Goal: Find specific page/section: Find specific page/section

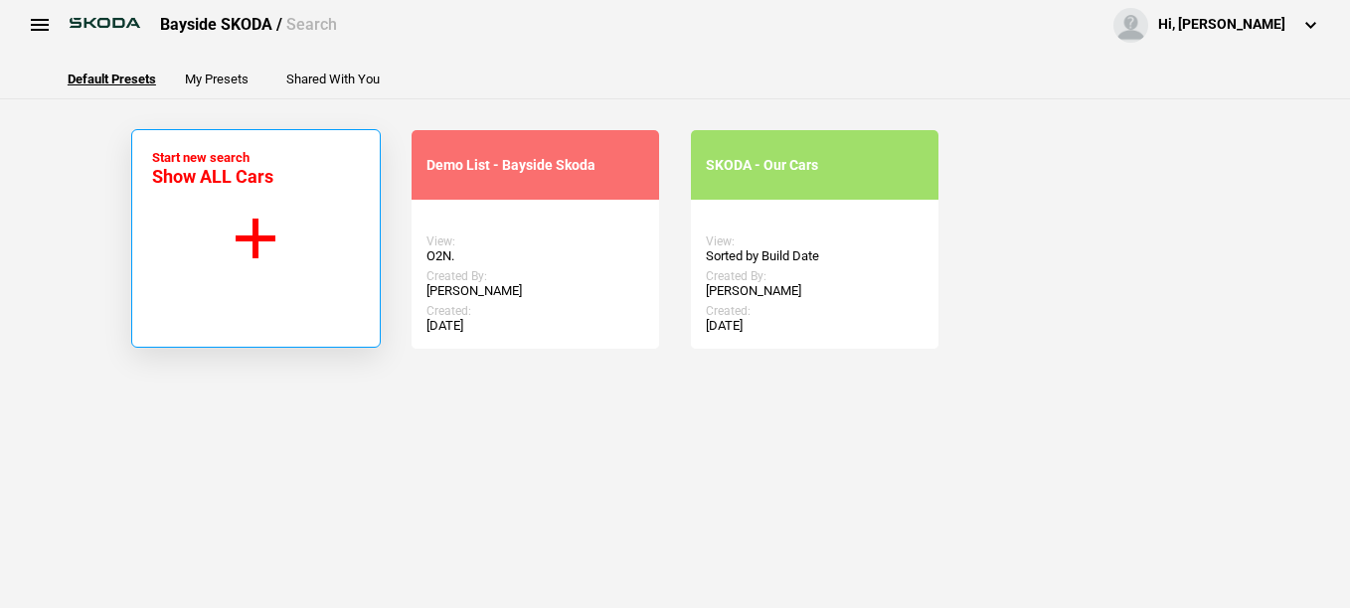
click at [255, 230] on button "Start new search Show ALL Cars" at bounding box center [256, 238] width 250 height 219
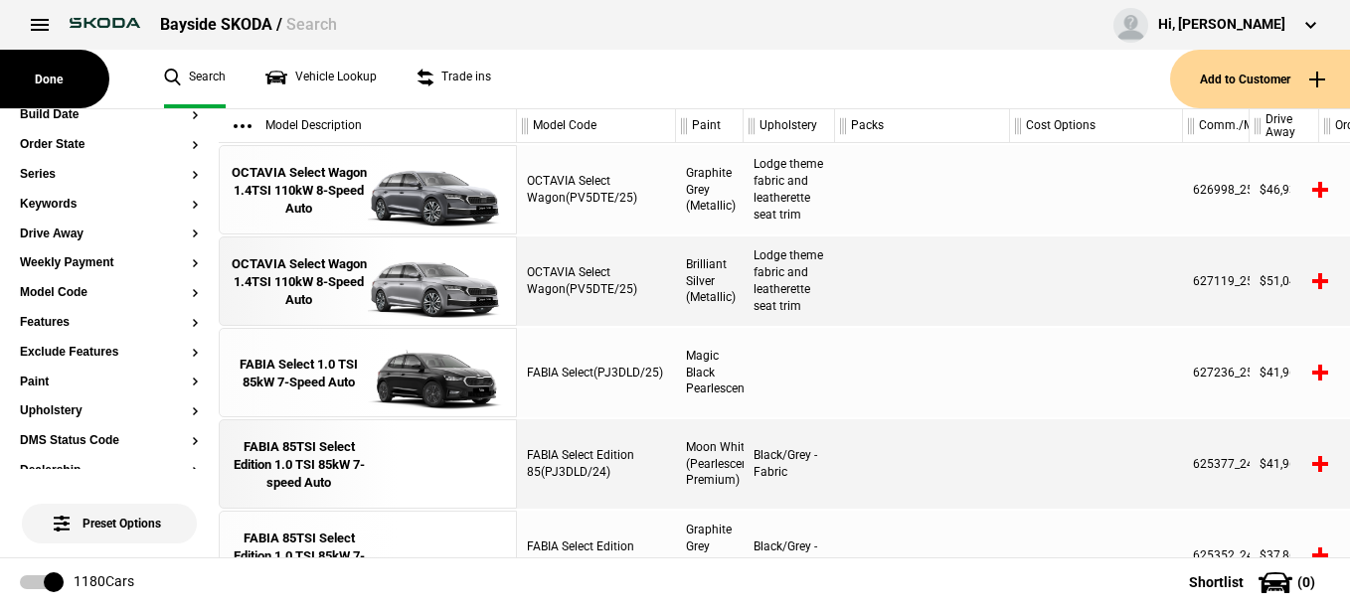
scroll to position [250, 0]
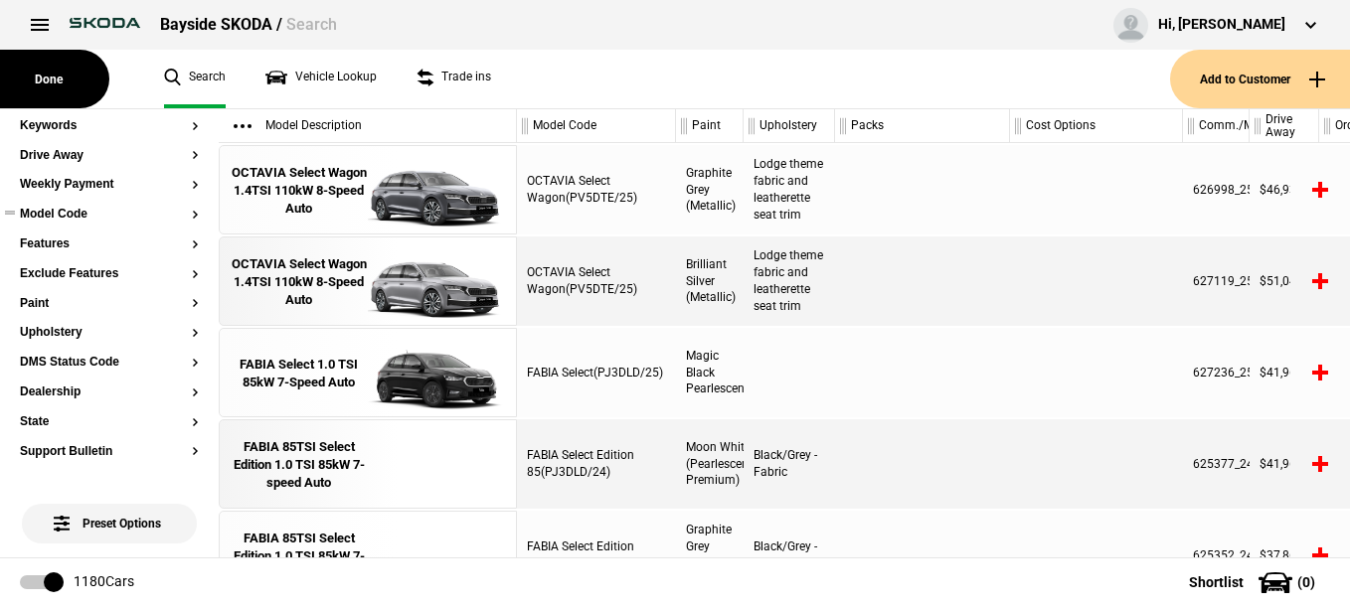
click at [61, 216] on button "Model Code" at bounding box center [109, 215] width 179 height 14
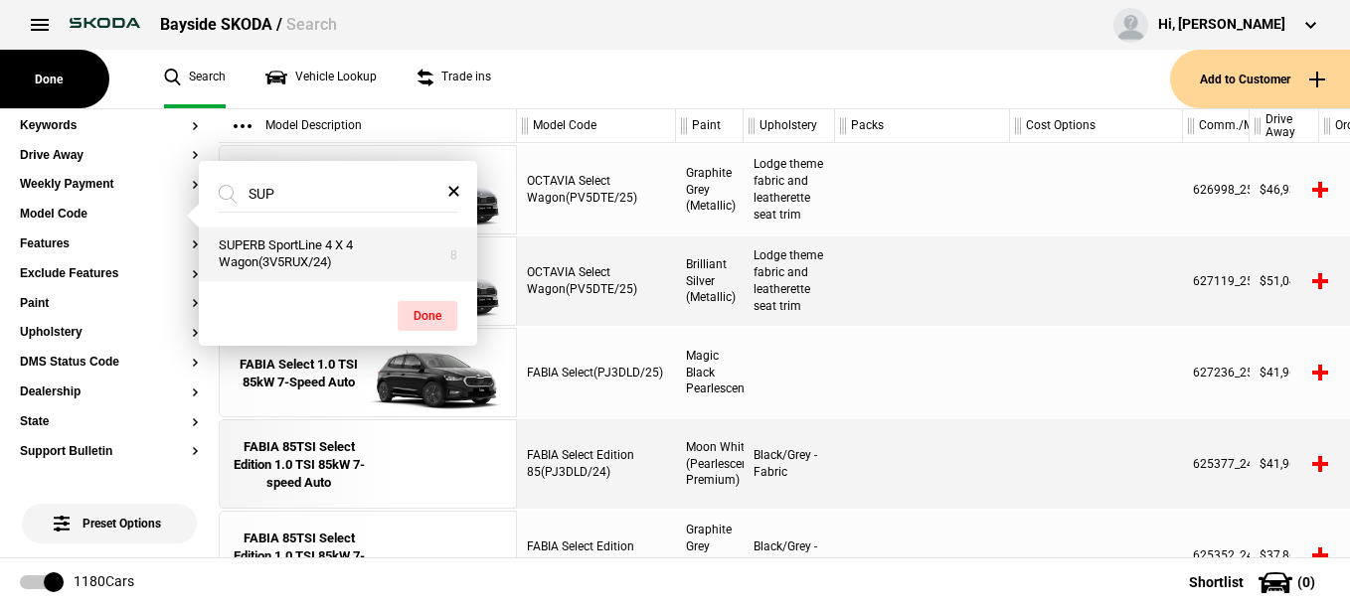
type input "SUP"
click at [298, 250] on button "SUPERB SportLine 4 X 4 Wagon(3V5RUX/24)" at bounding box center [338, 255] width 278 height 54
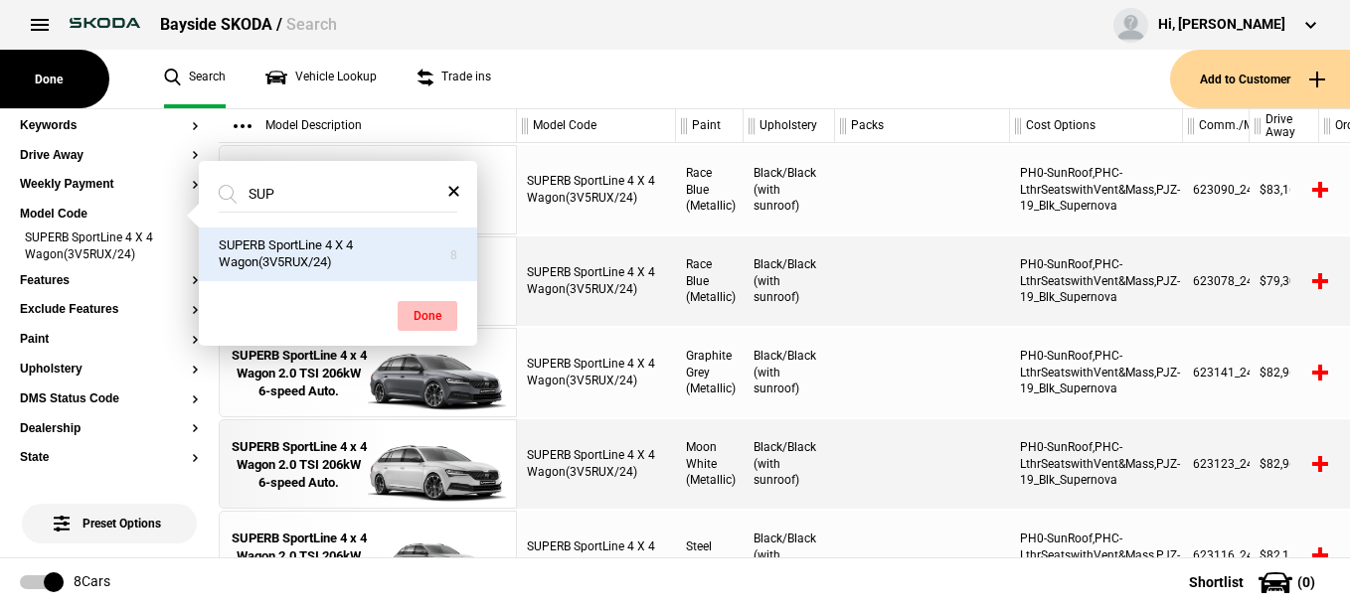
click at [427, 312] on button "Done" at bounding box center [428, 316] width 60 height 30
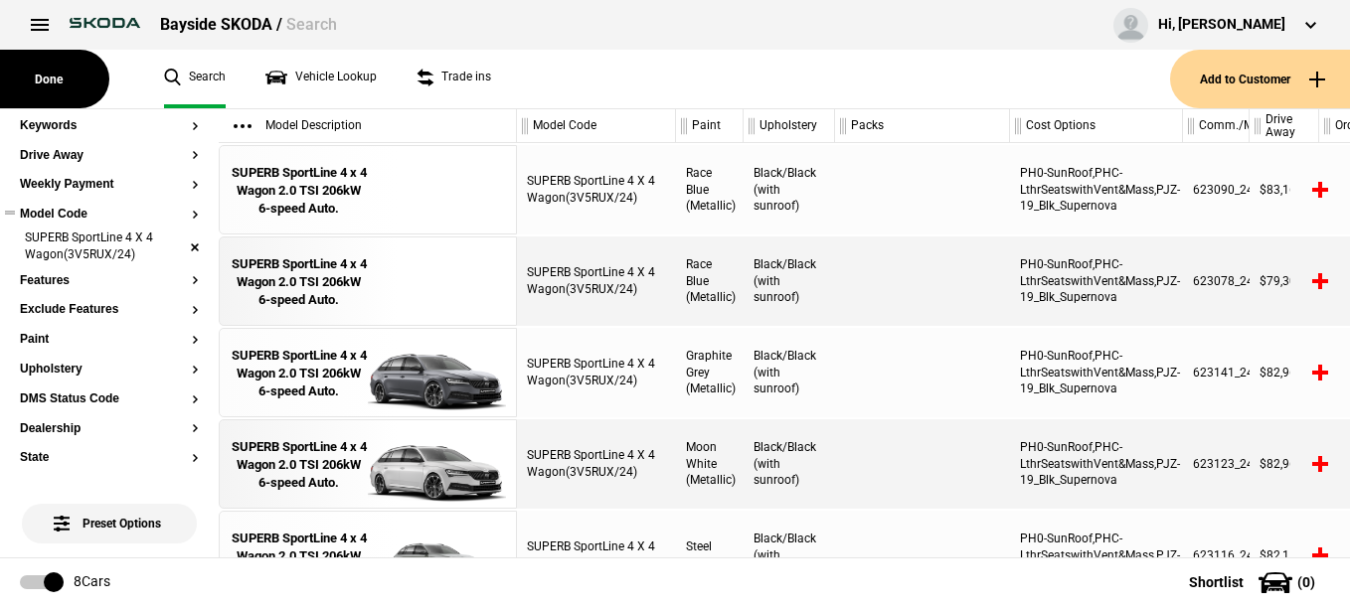
click at [178, 248] on li "SUPERB SportLine 4 X 4 Wagon(3V5RUX/24)" at bounding box center [109, 248] width 179 height 37
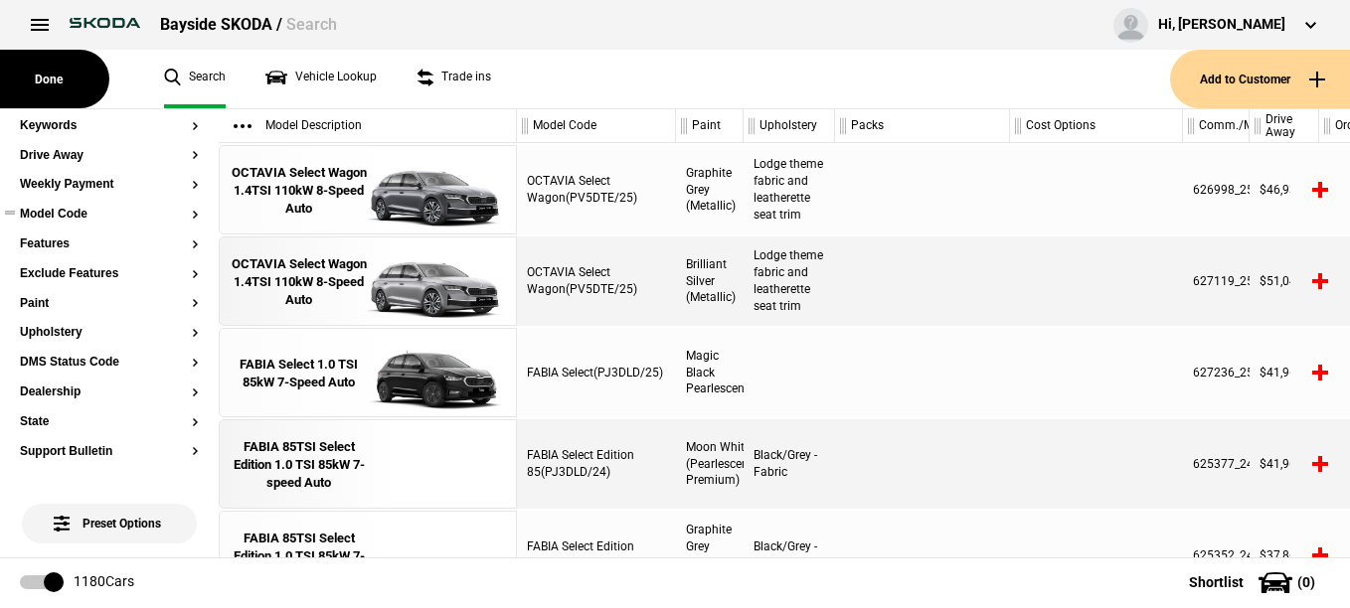
click at [68, 215] on button "Model Code" at bounding box center [109, 215] width 179 height 14
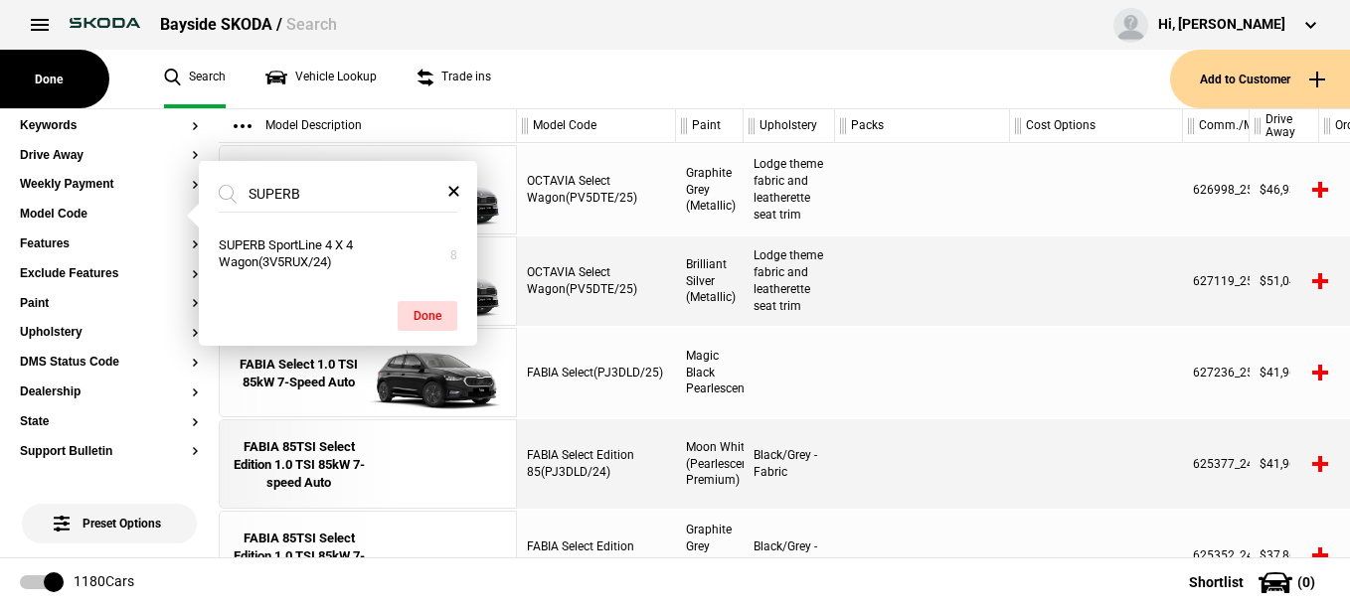
type input "SUPERB"
click at [449, 187] on span at bounding box center [453, 191] width 40 height 24
